Goal: Task Accomplishment & Management: Manage account settings

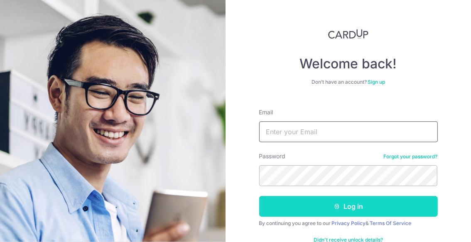
type input "[EMAIL_ADDRESS][DOMAIN_NAME]"
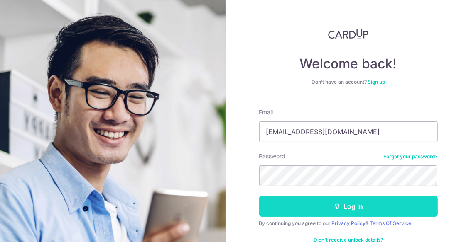
click at [322, 205] on button "Log in" at bounding box center [348, 206] width 178 height 21
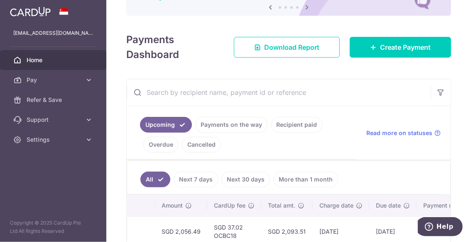
scroll to position [100, 0]
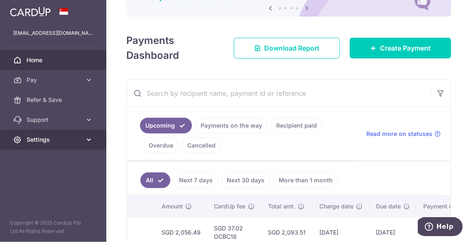
click at [91, 137] on icon at bounding box center [89, 140] width 8 height 8
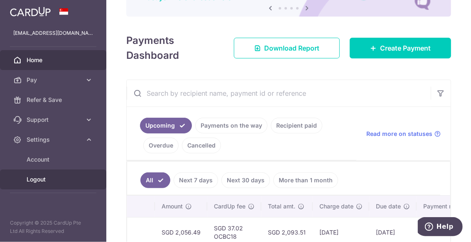
click at [46, 179] on span "Logout" at bounding box center [54, 180] width 55 height 8
